Goal: Information Seeking & Learning: Learn about a topic

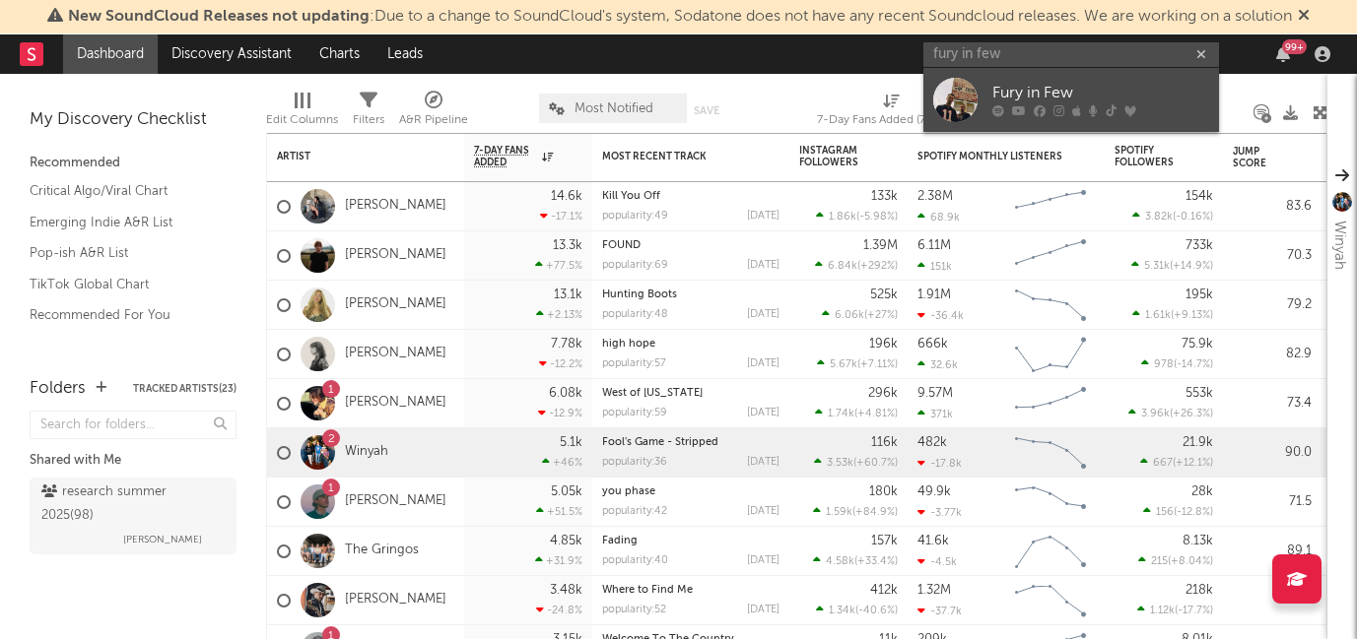
type input "fury in few"
click at [1066, 103] on div "Fury in Few" at bounding box center [1100, 94] width 217 height 24
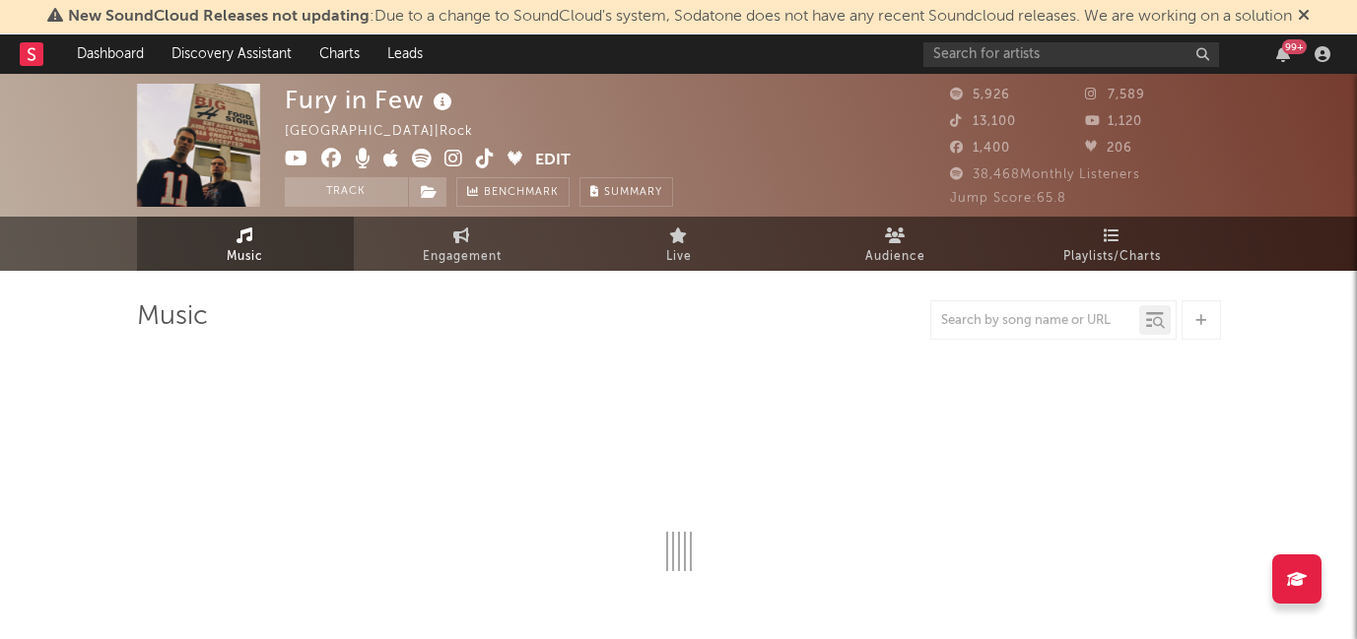
select select "1w"
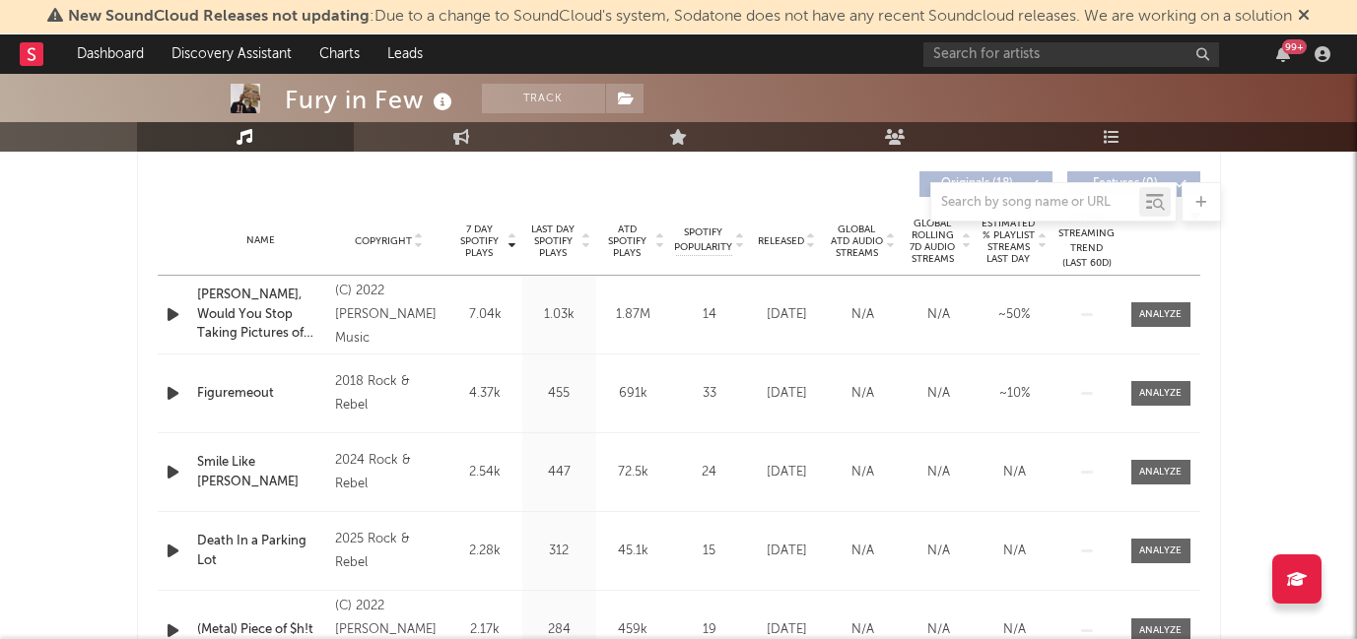
scroll to position [740, 0]
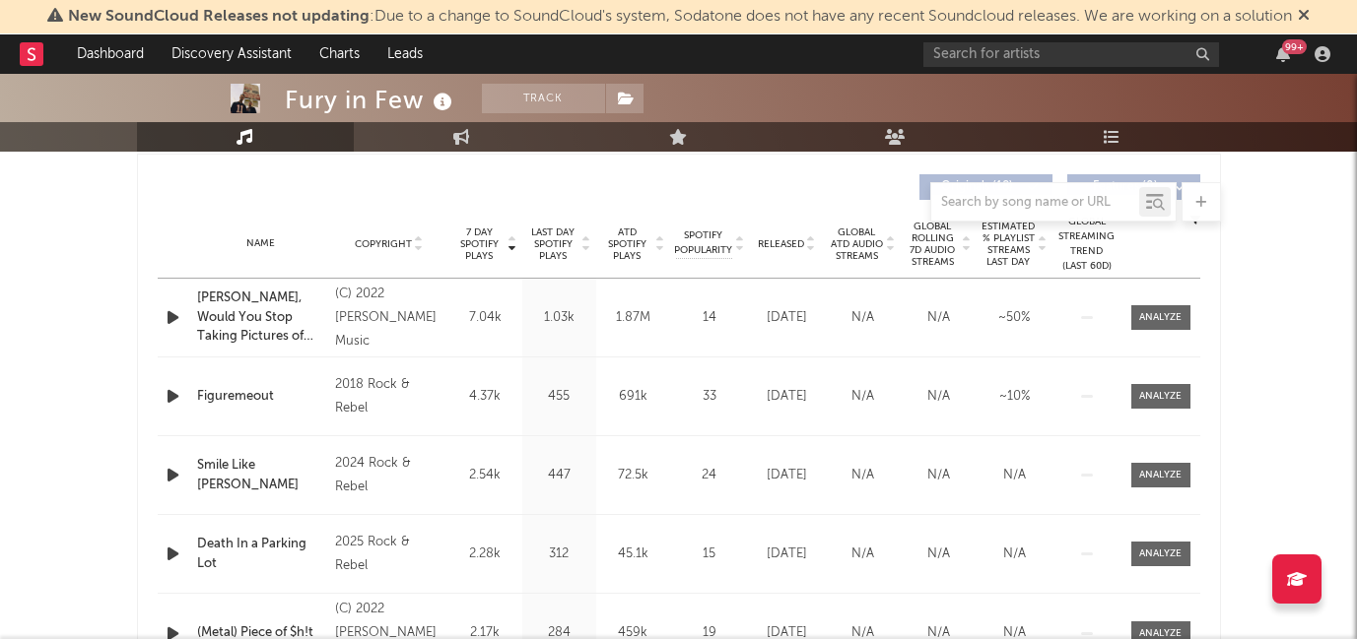
click at [773, 238] on span "Released" at bounding box center [781, 244] width 46 height 12
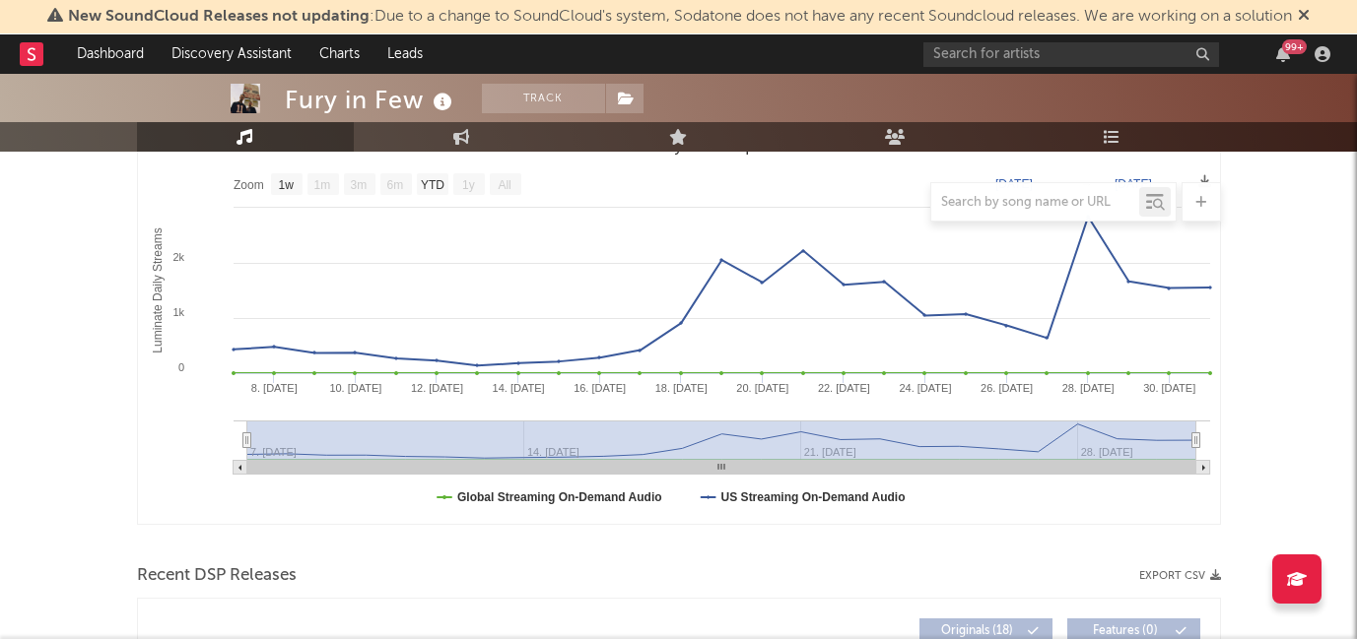
scroll to position [18, 0]
